Goal: Transaction & Acquisition: Obtain resource

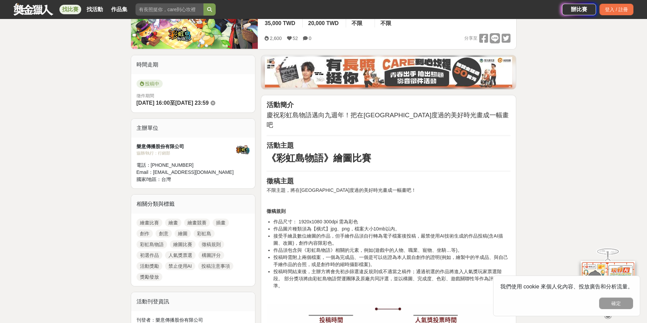
scroll to position [136, 0]
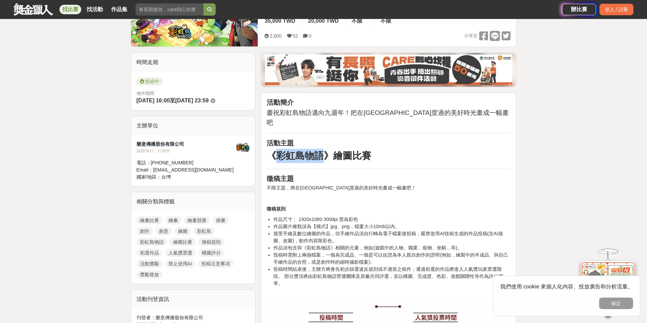
drag, startPoint x: 274, startPoint y: 145, endPoint x: 223, endPoint y: 64, distance: 96.4
click at [322, 151] on strong "《彩虹島物語》繪圖比賽" at bounding box center [318, 156] width 105 height 11
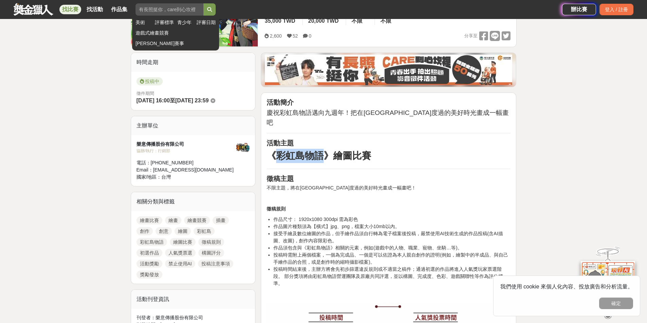
copy strong "彩虹島物語"
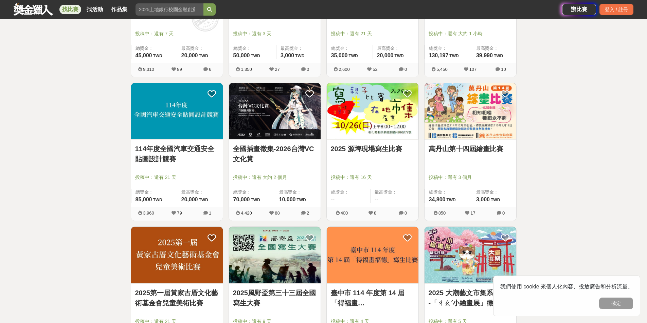
scroll to position [2239, 0]
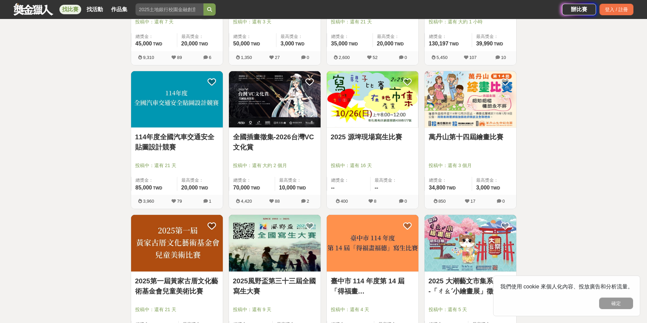
click at [259, 102] on img at bounding box center [275, 99] width 92 height 57
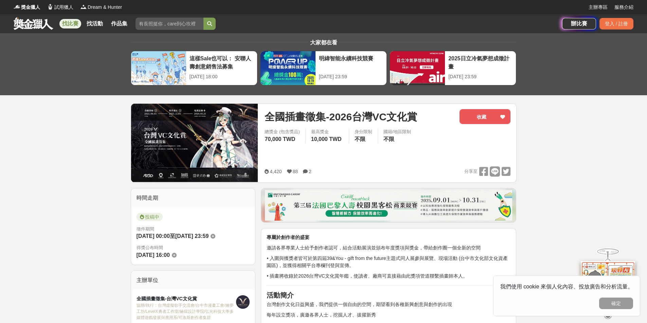
click at [155, 132] on img at bounding box center [194, 143] width 127 height 78
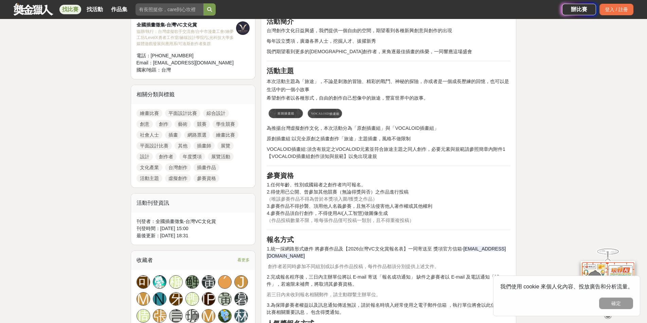
scroll to position [305, 0]
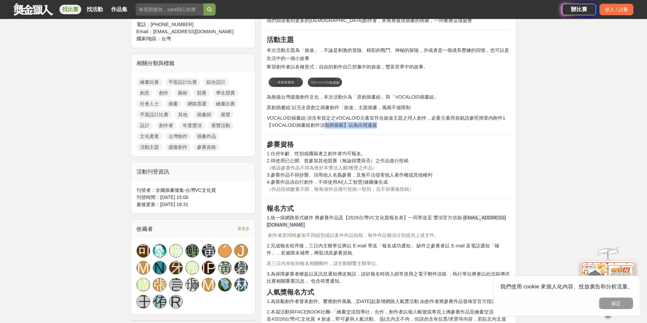
drag, startPoint x: 320, startPoint y: 125, endPoint x: 376, endPoint y: 125, distance: 56.0
click at [376, 125] on p "VOCALOID插畫組:須含有規定之VOCALOID元素並符合旅途主題之同人創作，必要元素與規範請參照簡章內附件1【VOCALOID插畫組創作須知與規範】以免…" at bounding box center [388, 122] width 244 height 14
click at [391, 126] on p "VOCALOID插畫組:須含有規定之VOCALOID元素並符合旅途主題之同人創作，必要元素與規範請參照簡章內附件1【VOCALOID插畫組創作須知與規範】以免…" at bounding box center [388, 122] width 244 height 14
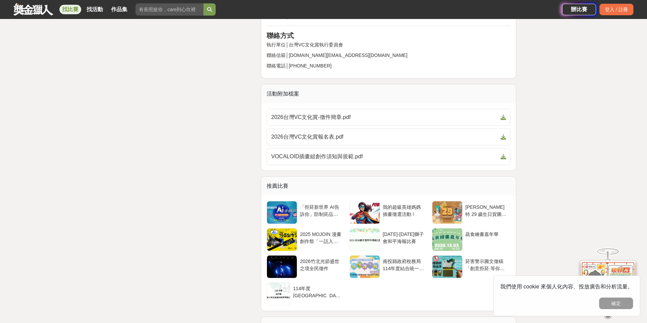
scroll to position [1459, 0]
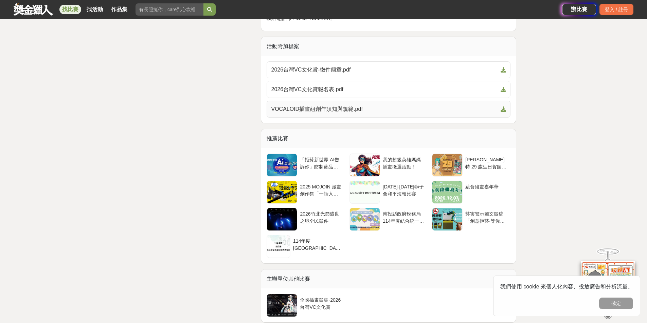
click at [296, 113] on span "VOCALOID插畫組創作須知與規範.pdf" at bounding box center [384, 109] width 227 height 8
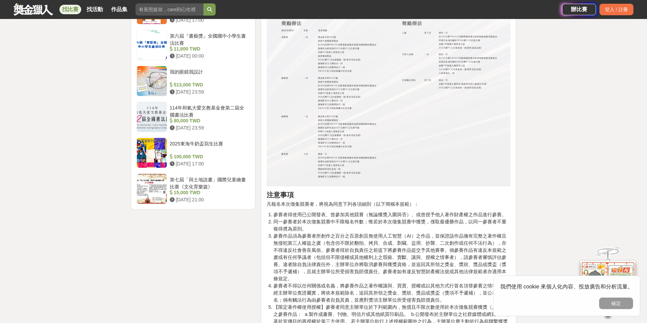
scroll to position [984, 0]
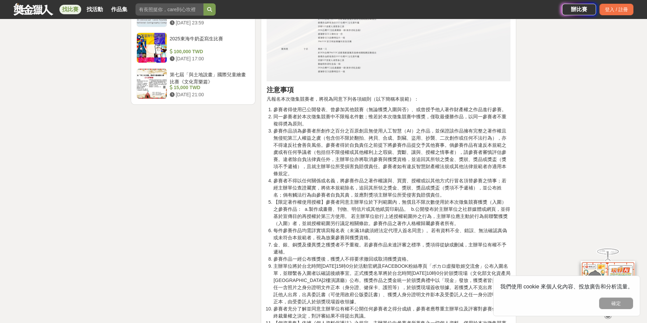
drag, startPoint x: 372, startPoint y: 124, endPoint x: 501, endPoint y: 130, distance: 129.1
click at [501, 128] on li "同一參賽者於本次徵集競賽中不限報名件數；惟若於本次徵集競賽中獲獎，僅取最優勝作品，以同一參賽者不重複得奬為原則。" at bounding box center [391, 120] width 237 height 14
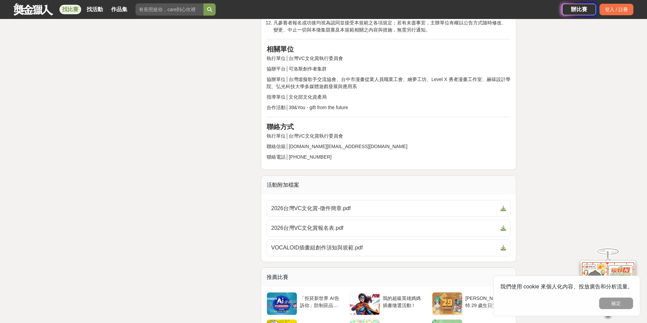
scroll to position [1459, 0]
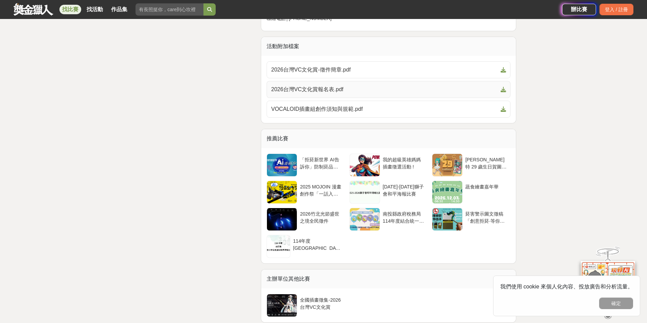
click at [322, 94] on span "2026台灣VC文化賞報名表.pdf" at bounding box center [384, 90] width 227 height 8
click at [314, 74] on span "2026台灣VC文化賞-徵件簡章.pdf" at bounding box center [384, 70] width 227 height 8
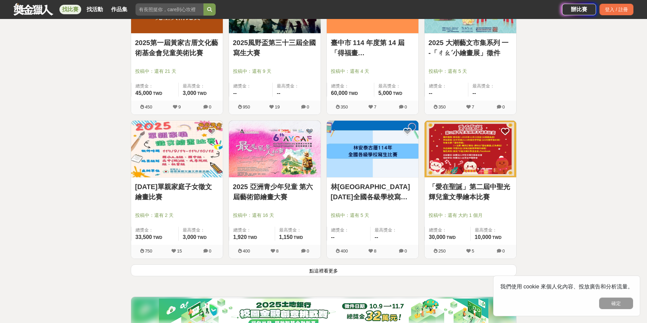
scroll to position [2611, 0]
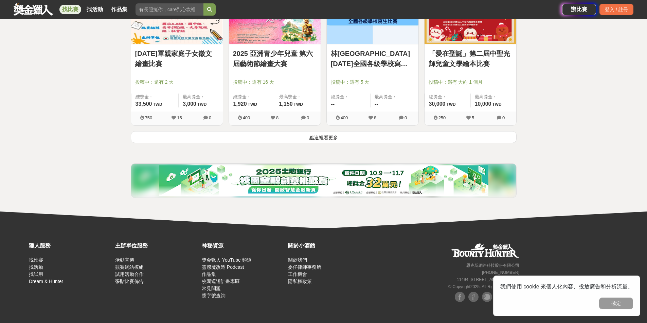
click at [277, 133] on button "點這裡看更多" at bounding box center [324, 137] width 386 height 12
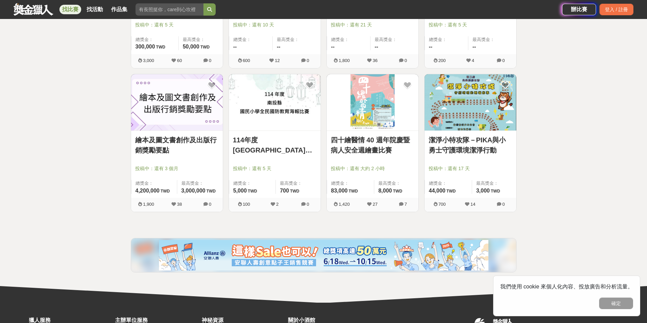
scroll to position [3018, 0]
